Goal: Register for event/course

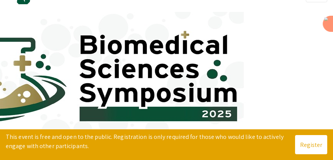
scroll to position [17, 0]
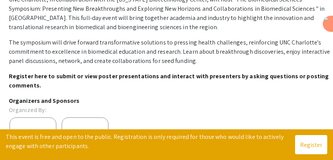
scroll to position [150, 0]
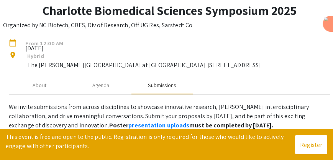
scroll to position [0, 0]
